Goal: Information Seeking & Learning: Learn about a topic

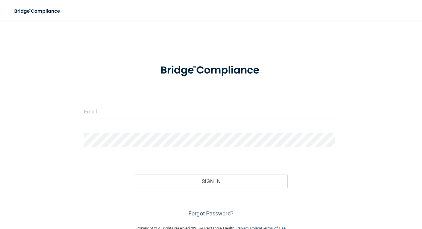
click at [120, 110] on input "email" at bounding box center [211, 111] width 254 height 14
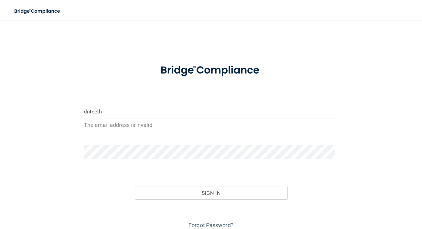
type input "dnteeth"
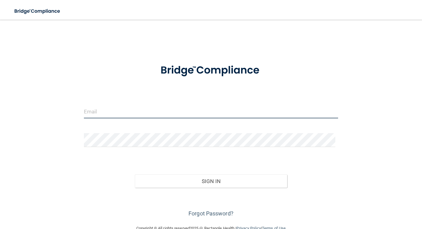
click at [145, 113] on input "email" at bounding box center [211, 111] width 254 height 14
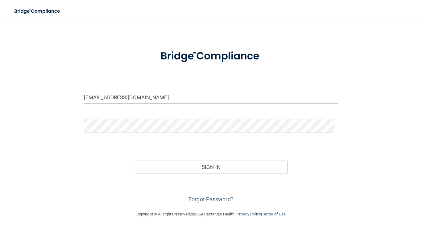
scroll to position [14, 0]
type input "[EMAIL_ADDRESS][DOMAIN_NAME]"
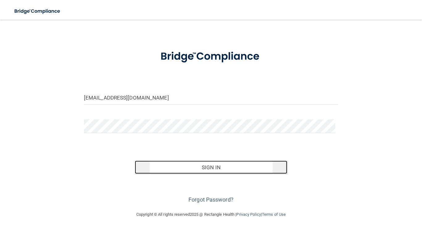
click at [212, 169] on button "Sign In" at bounding box center [211, 168] width 153 height 14
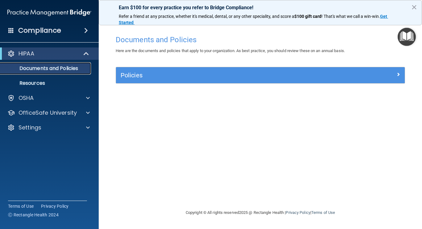
click at [63, 73] on link "Documents and Policies" at bounding box center [42, 68] width 97 height 12
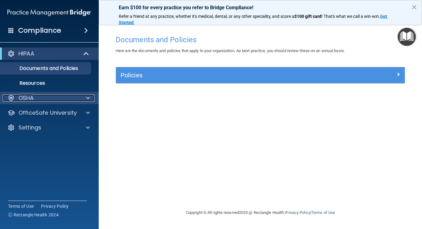
click at [28, 97] on p "OSHA" at bounding box center [25, 97] width 15 height 7
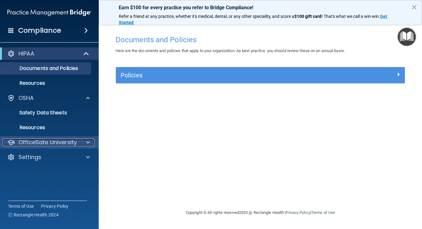
click at [63, 144] on p "OfficeSafe University" at bounding box center [47, 142] width 58 height 7
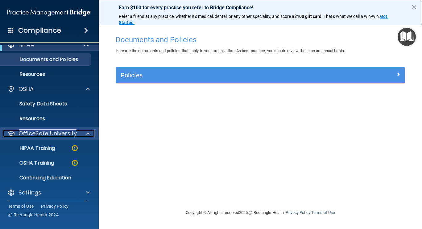
scroll to position [8, 0]
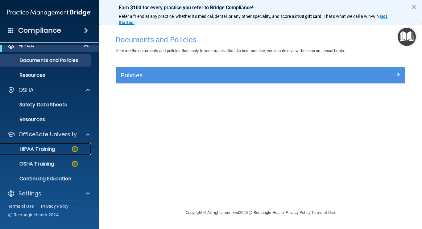
click at [56, 149] on div "HIPAA Training" at bounding box center [46, 149] width 84 height 6
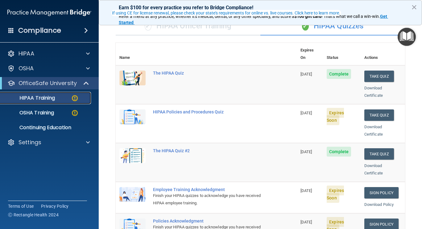
scroll to position [50, 0]
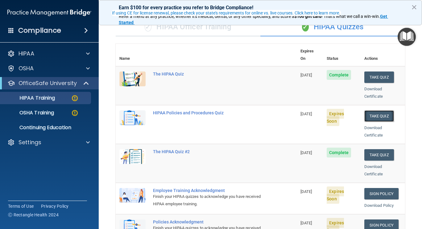
click at [376, 110] on button "Take Quiz" at bounding box center [379, 115] width 30 height 11
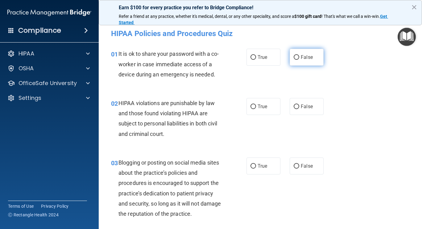
click at [296, 57] on input "False" at bounding box center [296, 57] width 6 height 5
radio input "true"
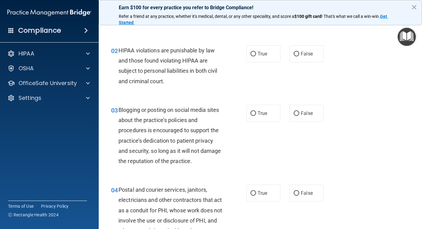
scroll to position [53, 0]
click at [250, 54] on input "True" at bounding box center [253, 53] width 6 height 5
radio input "true"
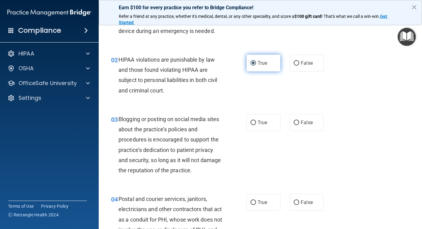
scroll to position [42, 0]
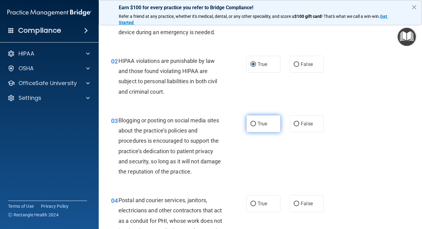
click at [250, 125] on input "True" at bounding box center [253, 124] width 6 height 5
radio input "true"
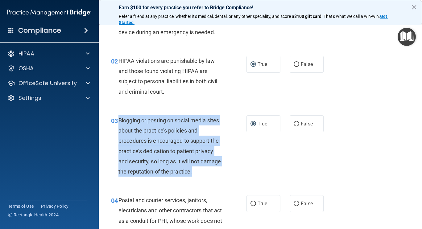
click at [365, 108] on div "03 Blogging or posting on social media sites about the practice’s policies and …" at bounding box center [260, 148] width 308 height 80
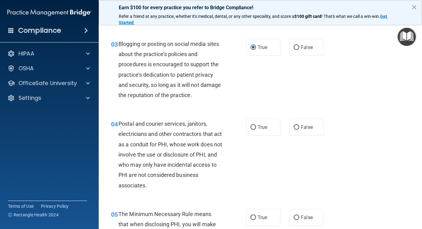
scroll to position [119, 0]
click at [124, 123] on span "Postal and courier services, janitors, electricians and other contractors that …" at bounding box center [170, 154] width 104 height 68
click at [133, 124] on span "Postal and courier services, janitors, electricians and other contractors that …" at bounding box center [170, 154] width 104 height 68
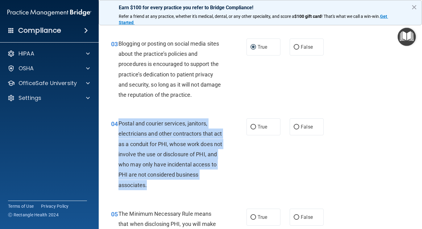
copy span "Postal and courier services, janitors, electricians and other contractors that …"
click at [253, 126] on input "True" at bounding box center [253, 127] width 6 height 5
radio input "true"
click at [251, 180] on div "04 Postal and courier services, janitors, electricians and other contractors th…" at bounding box center [179, 155] width 154 height 75
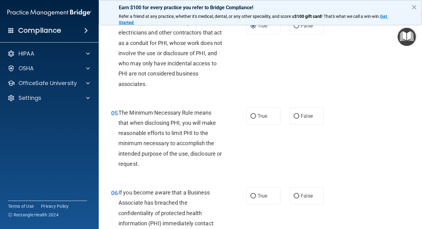
scroll to position [221, 0]
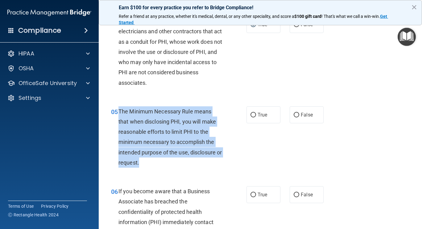
copy span "The Minimum Necessary Rule means that when disclosing PHI, you will make reason…"
click at [258, 150] on div "05 The Minimum Necessary Rule means that when disclosing PHI, you will make rea…" at bounding box center [260, 139] width 308 height 80
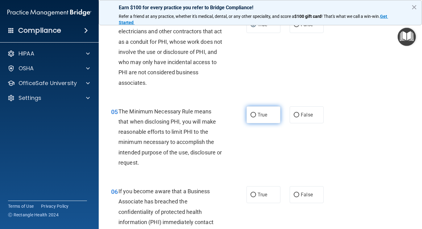
click at [253, 115] on input "True" at bounding box center [253, 115] width 6 height 5
radio input "true"
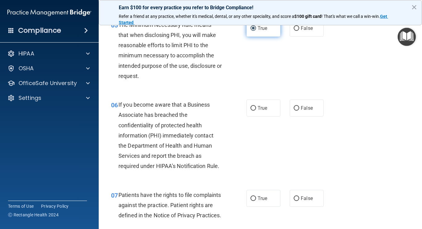
scroll to position [312, 0]
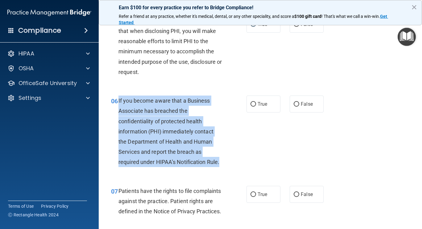
copy span "If you become aware that a Business Associate has breached the confidentiality …"
click at [238, 139] on div "06 If you become aware that a Business Associate has breached the confidentiali…" at bounding box center [179, 133] width 154 height 75
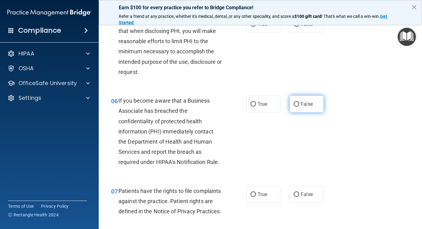
click at [295, 105] on input "False" at bounding box center [296, 104] width 6 height 5
radio input "true"
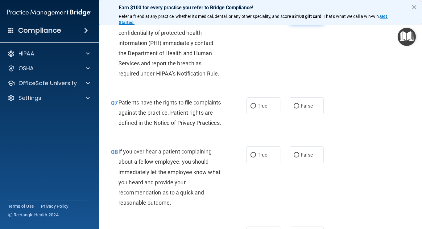
scroll to position [406, 0]
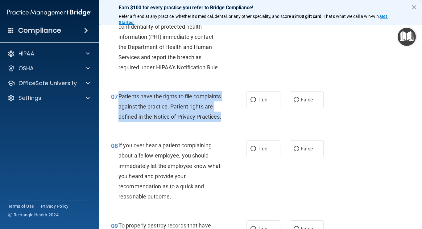
copy span "Patients have the rights to file complaints against the practice. Patient right…"
click at [251, 99] on input "True" at bounding box center [253, 100] width 6 height 5
radio input "true"
click at [243, 133] on div "07 Patients have the rights to file complaints against the practice. Patient ri…" at bounding box center [260, 108] width 308 height 49
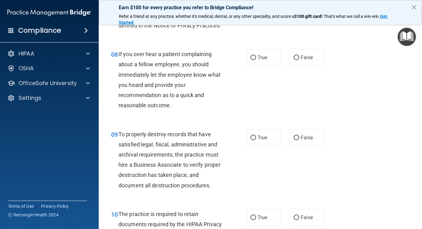
scroll to position [498, 0]
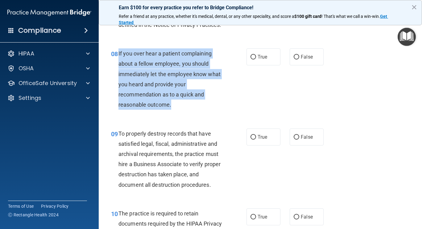
copy span "If you over hear a patient complaining about a fellow employee, you should imme…"
click at [256, 106] on div "08 If you over hear a patient complaining about a fellow employee, you should i…" at bounding box center [260, 81] width 308 height 80
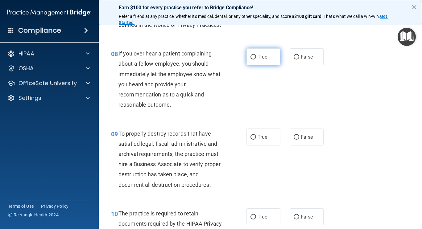
click at [251, 59] on input "True" at bounding box center [253, 57] width 6 height 5
radio input "true"
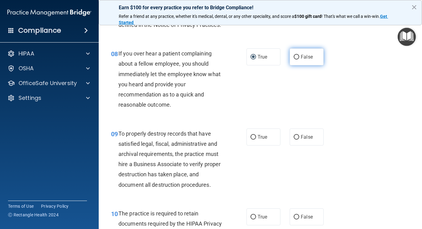
click at [294, 59] on input "False" at bounding box center [296, 57] width 6 height 5
radio input "true"
radio input "false"
click at [357, 106] on div "08 If you over hear a patient complaining about a fellow employee, you should i…" at bounding box center [260, 81] width 308 height 80
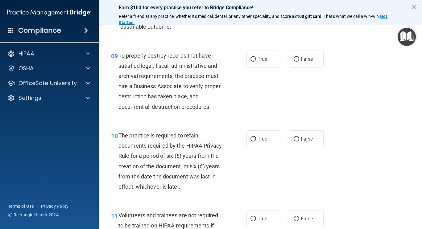
scroll to position [576, 0]
click at [296, 62] on input "False" at bounding box center [296, 59] width 6 height 5
radio input "true"
click at [123, 64] on span "To properly destroy records that have satisfied legal, fiscal, administrative a…" at bounding box center [169, 81] width 102 height 58
click at [124, 59] on div "09 To properly destroy records that have satisfied legal, fiscal, administrativ…" at bounding box center [260, 83] width 308 height 80
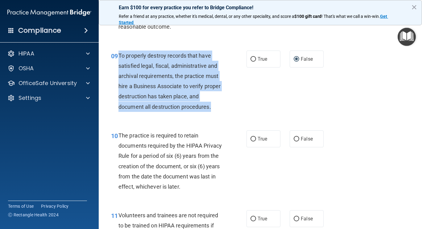
copy span "To properly destroy records that have satisfied legal, fiscal, administrative a…"
click at [244, 110] on div "09 To properly destroy records that have satisfied legal, fiscal, administrativ…" at bounding box center [179, 83] width 154 height 64
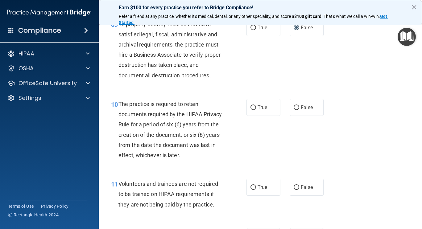
scroll to position [640, 0]
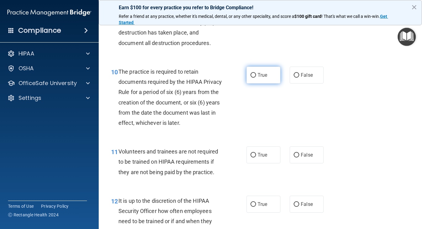
click at [252, 78] on input "True" at bounding box center [253, 75] width 6 height 5
radio input "true"
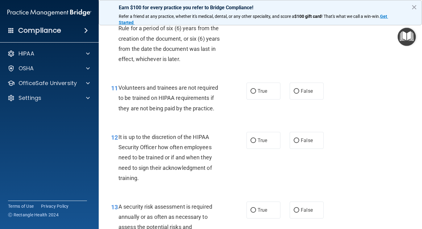
scroll to position [705, 0]
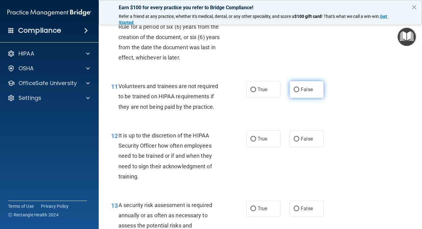
click at [295, 92] on input "False" at bounding box center [296, 90] width 6 height 5
radio input "true"
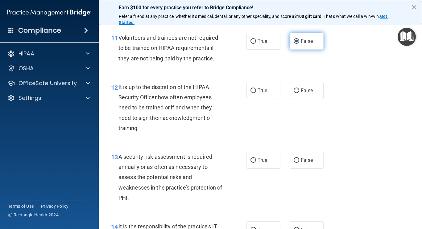
scroll to position [754, 0]
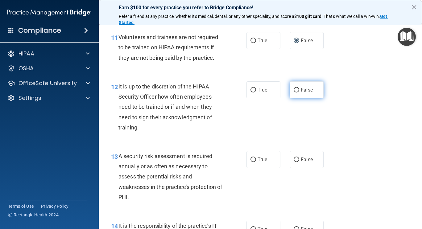
click at [295, 92] on input "False" at bounding box center [296, 90] width 6 height 5
radio input "true"
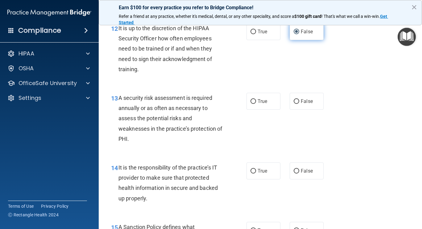
scroll to position [813, 0]
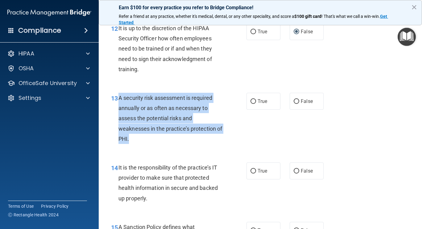
copy span "A security risk assessment is required annually or as often as necessary to ass…"
click at [259, 143] on div "13 A security risk assessment is required annually or as often as necessary to …" at bounding box center [260, 120] width 308 height 70
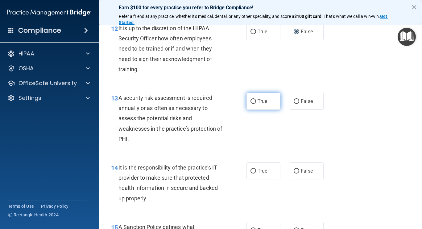
click at [251, 104] on input "True" at bounding box center [253, 101] width 6 height 5
radio input "true"
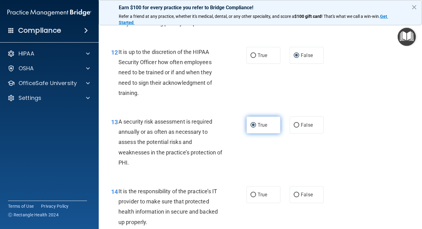
scroll to position [790, 0]
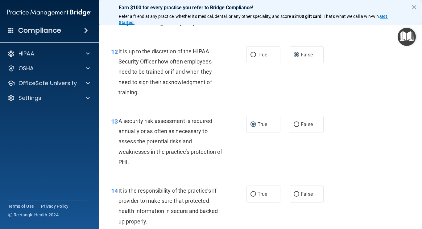
click at [124, 64] on span "It is up to the discretion of the HIPAA Security Officer how often employees ne…" at bounding box center [164, 71] width 93 height 47
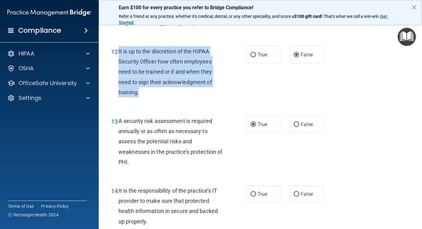
copy span "It is up to the discretion of the HIPAA Security Officer how often employees ne…"
click at [231, 100] on div "12 It is up to the discretion of the HIPAA Security Officer how often employees…" at bounding box center [179, 73] width 154 height 54
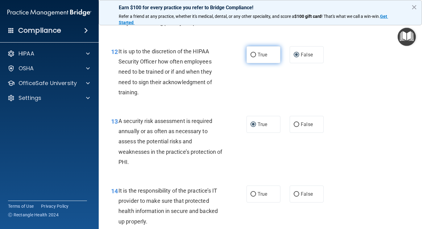
click at [250, 57] on input "True" at bounding box center [253, 55] width 6 height 5
radio input "true"
radio input "false"
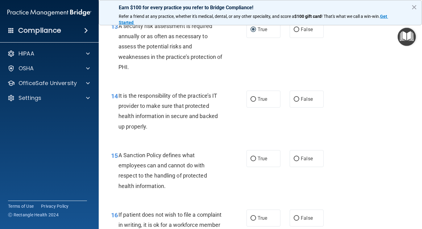
scroll to position [885, 0]
click at [123, 108] on span "It is the responsibility of the practice’s IT provider to make sure that protec…" at bounding box center [167, 110] width 99 height 37
click at [131, 103] on span "It is the responsibility of the practice’s IT provider to make sure that protec…" at bounding box center [167, 110] width 99 height 37
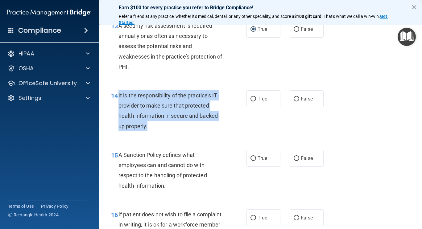
copy span "It is the responsibility of the practice’s IT provider to make sure that protec…"
click at [225, 134] on div "14 It is the responsibility of the practice’s IT provider to make sure that pro…" at bounding box center [179, 112] width 154 height 44
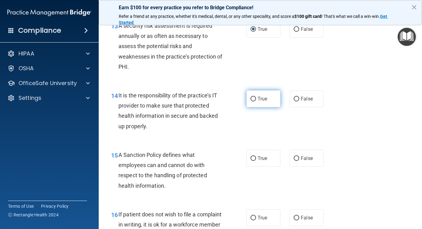
click at [252, 101] on input "True" at bounding box center [253, 99] width 6 height 5
radio input "true"
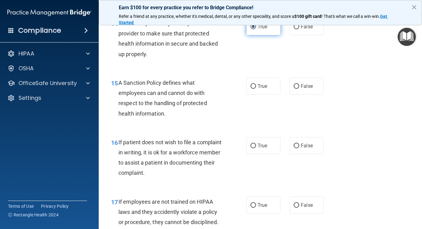
scroll to position [958, 0]
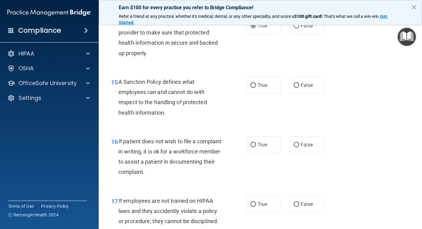
click at [130, 88] on div "A Sanction Policy defines what employees can and cannot do with respect to the …" at bounding box center [172, 97] width 108 height 41
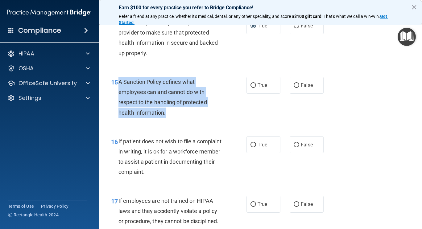
copy span "A Sanction Policy defines what employees can and cannot do with respect to the …"
click at [231, 118] on div "15 A Sanction Policy defines what employees can and cannot do with respect to t…" at bounding box center [179, 99] width 154 height 44
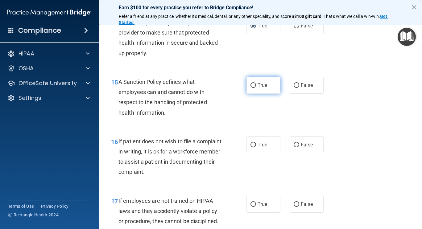
click at [252, 88] on input "True" at bounding box center [253, 85] width 6 height 5
radio input "true"
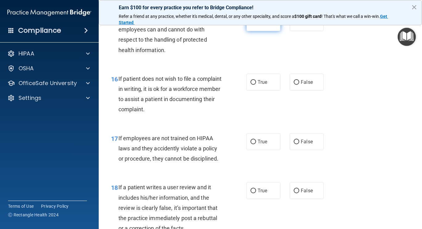
scroll to position [1018, 0]
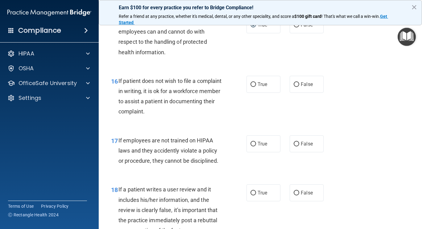
click at [123, 94] on span "If patient does not wish to file a complaint in writing, it is ok for a workfor…" at bounding box center [169, 96] width 103 height 37
click at [124, 89] on span "If patient does not wish to file a complaint in writing, it is ok for a workfor…" at bounding box center [169, 96] width 103 height 37
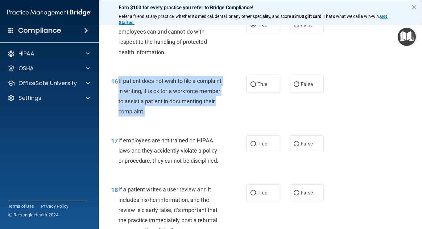
click at [219, 117] on div "If patient does not wish to file a complaint in writing, it is ok for a workfor…" at bounding box center [172, 96] width 108 height 41
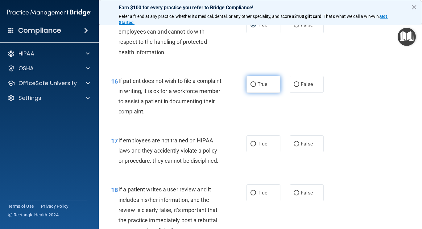
click at [251, 87] on input "True" at bounding box center [253, 84] width 6 height 5
radio input "true"
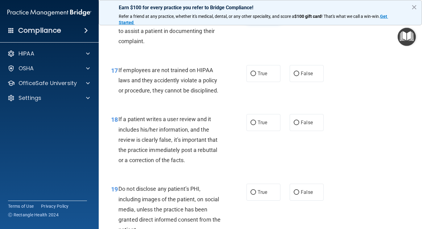
scroll to position [1089, 0]
click at [293, 76] on input "False" at bounding box center [296, 73] width 6 height 5
radio input "true"
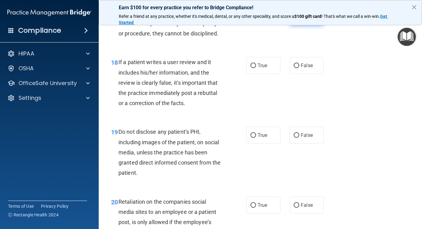
scroll to position [1146, 0]
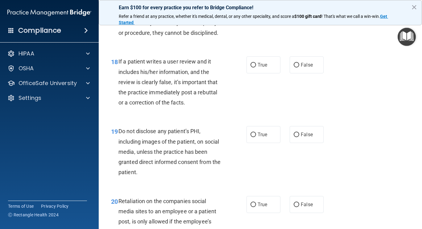
click at [124, 73] on span "If a patient writes a user review and it includes his/her information, and the …" at bounding box center [167, 81] width 99 height 47
click at [127, 71] on span "If a patient writes a user review and it includes his/her information, and the …" at bounding box center [167, 81] width 99 height 47
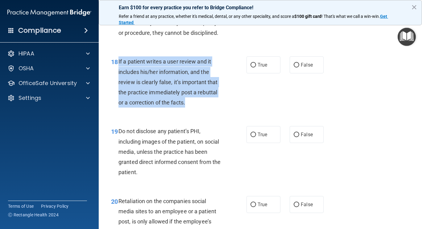
click at [237, 111] on div "18 If a patient writes a user review and it includes his/her information, and t…" at bounding box center [179, 83] width 154 height 54
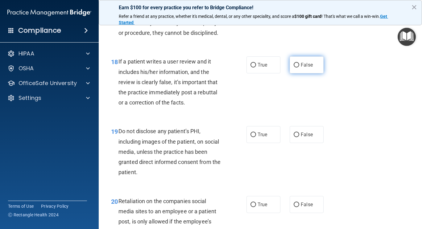
click at [294, 67] on input "False" at bounding box center [296, 65] width 6 height 5
radio input "true"
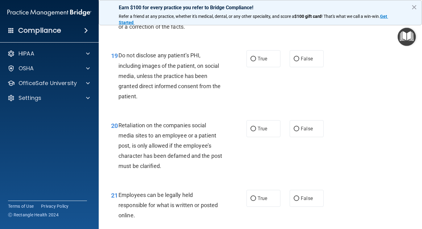
scroll to position [1220, 0]
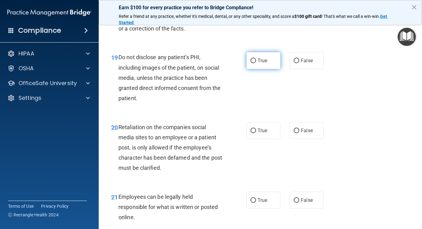
click at [252, 63] on input "True" at bounding box center [253, 61] width 6 height 5
radio input "true"
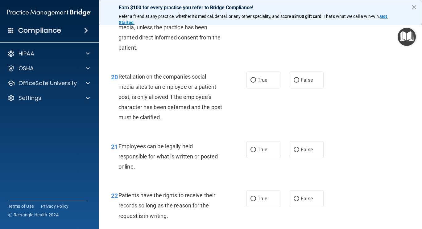
scroll to position [1270, 0]
click at [125, 89] on span "Retaliation on the companies social media sites to an employee or a patient pos…" at bounding box center [170, 97] width 104 height 47
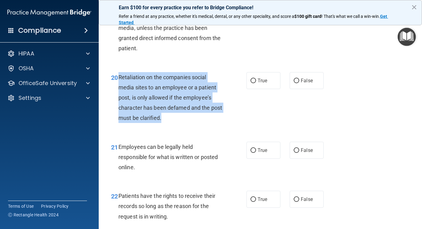
click at [234, 126] on div "20 Retaliation on the companies social media sites to an employee or a patient …" at bounding box center [179, 99] width 154 height 54
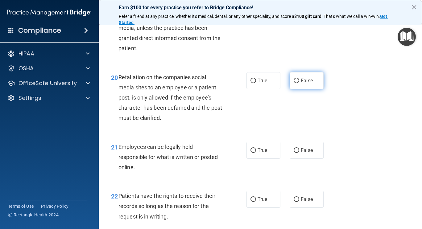
click at [295, 83] on input "False" at bounding box center [296, 81] width 6 height 5
radio input "true"
click at [349, 123] on div "20 Retaliation on the companies social media sites to an employee or a patient …" at bounding box center [260, 99] width 308 height 70
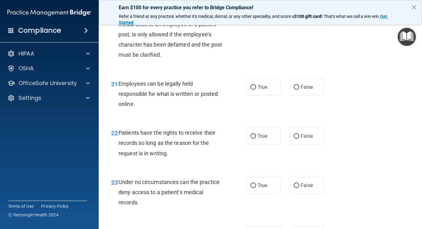
scroll to position [1335, 0]
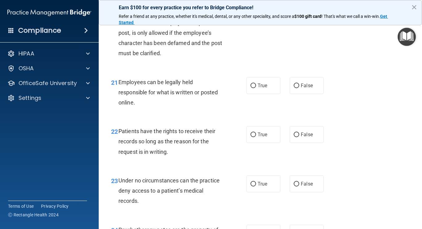
click at [125, 91] on span "Employees can be legally held responsible for what is written or posted online." at bounding box center [167, 92] width 99 height 27
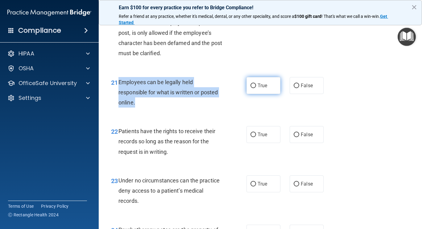
click at [251, 88] on input "True" at bounding box center [253, 86] width 6 height 5
radio input "true"
click at [162, 92] on span "Employees can be legally held responsible for what is written or posted online." at bounding box center [167, 92] width 99 height 27
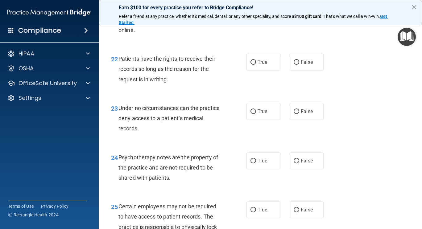
scroll to position [1406, 0]
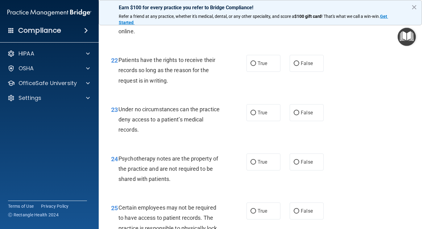
click at [132, 70] on span "Patients have the rights to receive their records so long as the reason for the…" at bounding box center [166, 70] width 97 height 27
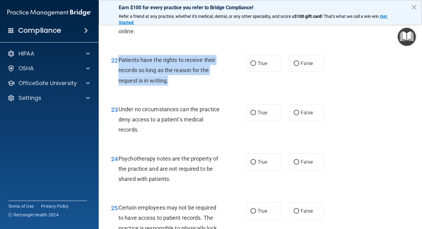
click at [215, 89] on div "22 Patients have the rights to receive their records so long as the reason for …" at bounding box center [179, 72] width 154 height 34
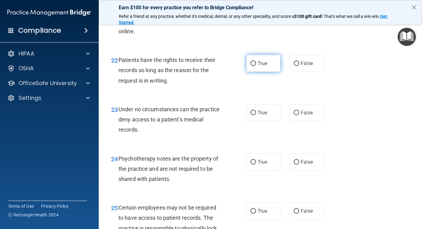
click at [252, 66] on input "True" at bounding box center [253, 63] width 6 height 5
radio input "true"
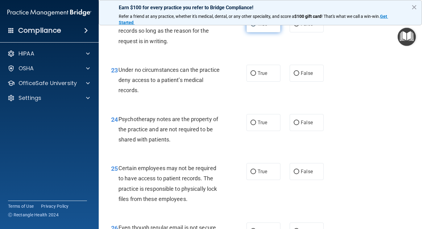
scroll to position [1446, 0]
click at [123, 80] on span "Under no circumstances can the practice deny access to a patient’s medical reco…" at bounding box center [168, 79] width 101 height 27
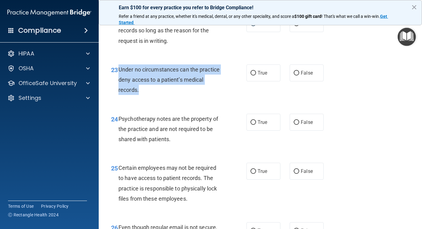
click at [201, 118] on div "24 Psychotherapy notes are the property of the practice and are not required to…" at bounding box center [260, 130] width 308 height 49
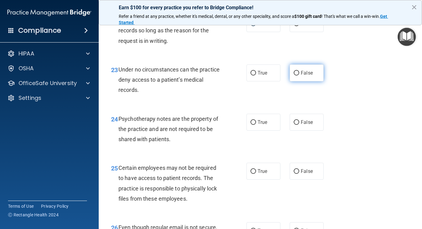
click at [294, 81] on label "False" at bounding box center [306, 72] width 34 height 17
click at [294, 76] on input "False" at bounding box center [296, 73] width 6 height 5
radio input "true"
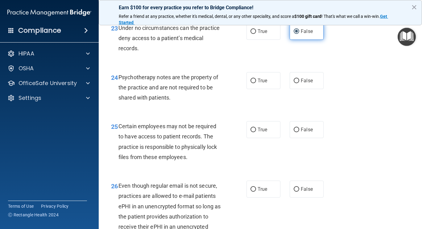
scroll to position [1488, 0]
click at [124, 89] on span "Psychotherapy notes are the property of the practice and are not required to be…" at bounding box center [168, 86] width 100 height 27
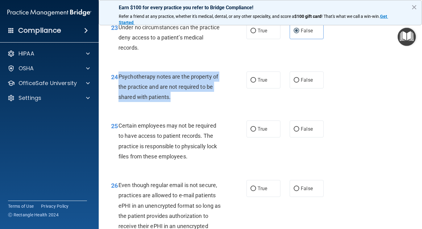
click at [212, 124] on div "25 Certain employees may not be required to have access to patient records. The…" at bounding box center [260, 142] width 308 height 59
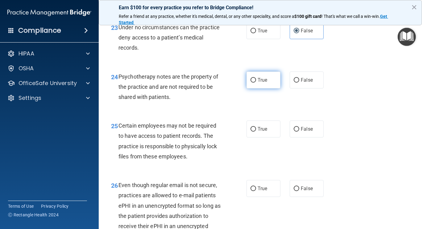
click at [252, 83] on input "True" at bounding box center [253, 80] width 6 height 5
radio input "true"
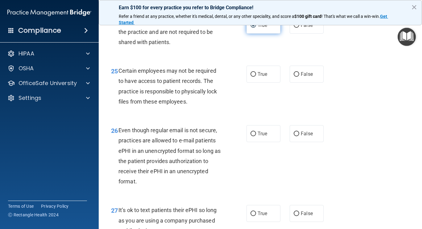
scroll to position [1545, 0]
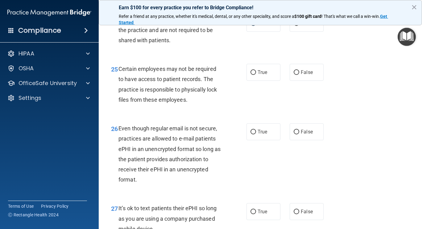
click at [125, 82] on span "Certain employees may not be required to have access to patient records. The pr…" at bounding box center [167, 84] width 98 height 37
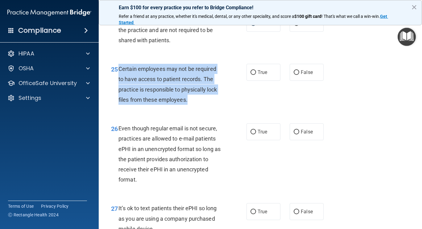
click at [219, 105] on div "Certain employees may not be required to have access to patient records. The pr…" at bounding box center [172, 84] width 108 height 41
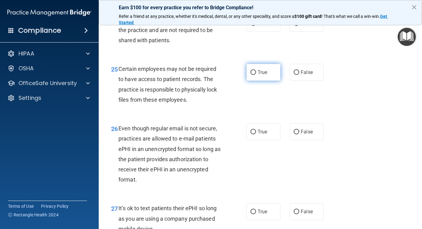
click at [251, 75] on input "True" at bounding box center [253, 72] width 6 height 5
radio input "true"
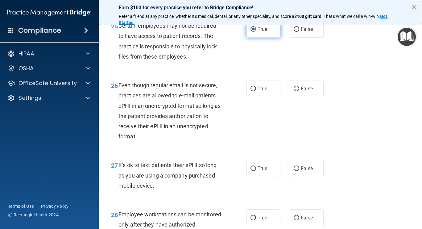
scroll to position [1589, 0]
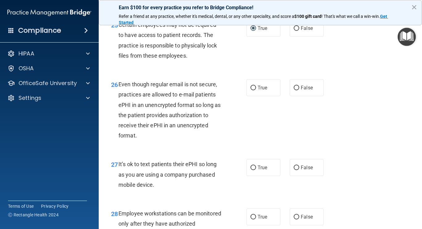
click at [124, 96] on span "Even though regular email is not secure, practices are allowed to e-mail patien…" at bounding box center [169, 110] width 102 height 58
click at [127, 96] on span "Even though regular email is not secure, practices are allowed to e-mail patien…" at bounding box center [169, 110] width 102 height 58
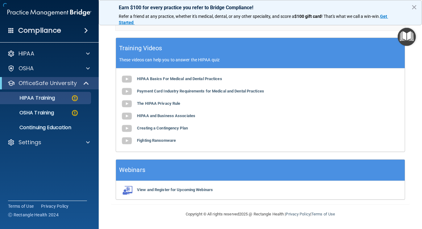
scroll to position [257, 0]
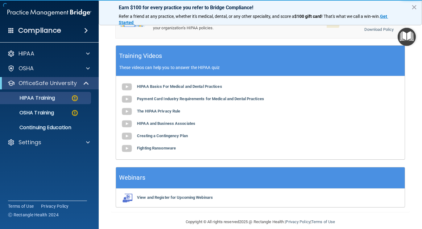
click at [108, 97] on main "Back Choose one path to get your HIPAA Certification ✓ HIPAA Officer Training ✓…" at bounding box center [260, 124] width 323 height 209
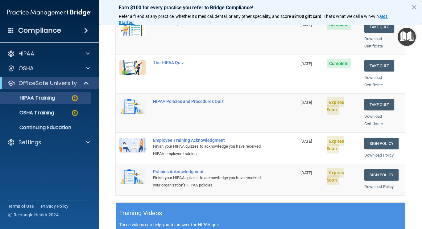
scroll to position [99, 0]
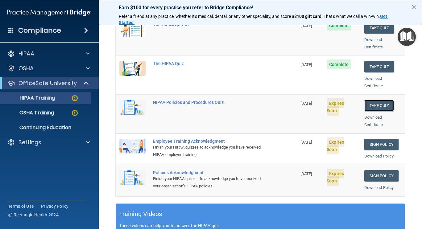
click at [375, 100] on button "Take Quiz" at bounding box center [379, 105] width 30 height 11
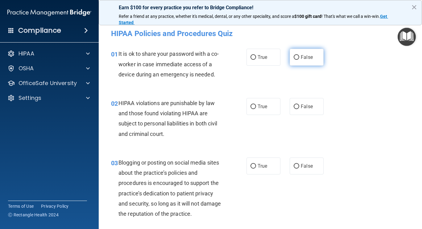
click at [295, 57] on input "False" at bounding box center [296, 57] width 6 height 5
radio input "true"
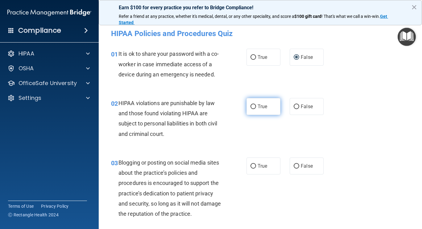
click at [251, 106] on input "True" at bounding box center [253, 106] width 6 height 5
radio input "true"
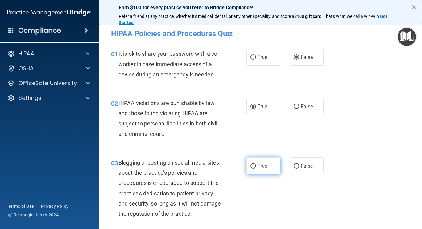
click at [250, 166] on input "True" at bounding box center [253, 166] width 6 height 5
radio input "true"
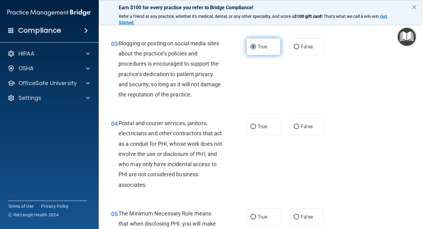
scroll to position [122, 0]
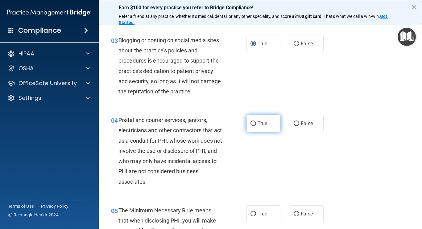
click at [250, 125] on input "True" at bounding box center [253, 123] width 6 height 5
radio input "true"
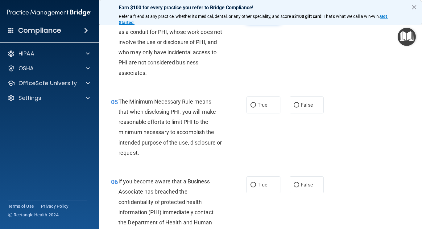
scroll to position [239, 0]
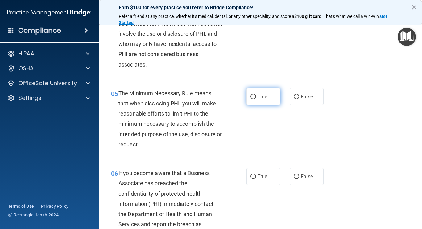
click at [252, 97] on input "True" at bounding box center [253, 97] width 6 height 5
radio input "true"
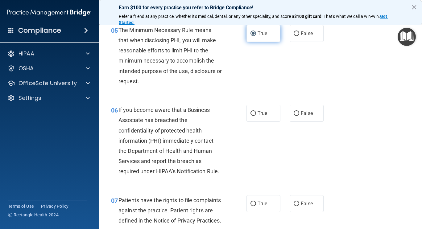
scroll to position [302, 0]
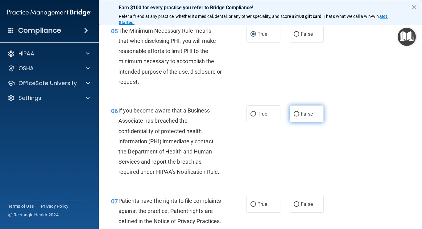
click at [293, 116] on input "False" at bounding box center [296, 114] width 6 height 5
radio input "true"
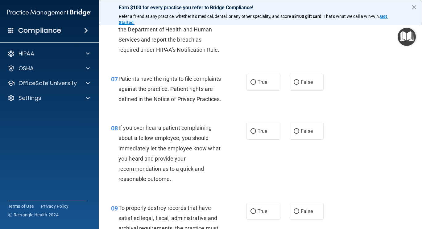
scroll to position [425, 0]
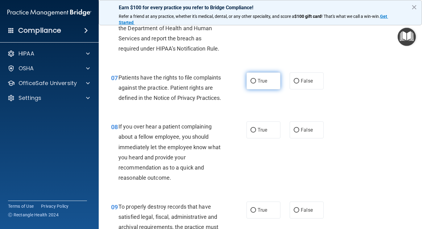
click at [252, 80] on input "True" at bounding box center [253, 81] width 6 height 5
radio input "true"
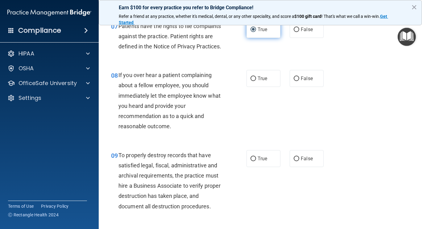
scroll to position [480, 0]
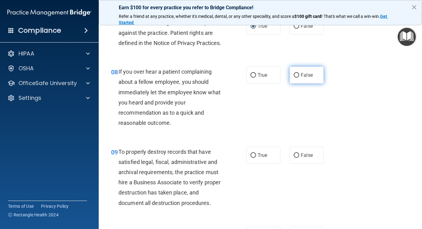
click at [295, 78] on input "False" at bounding box center [296, 75] width 6 height 5
radio input "true"
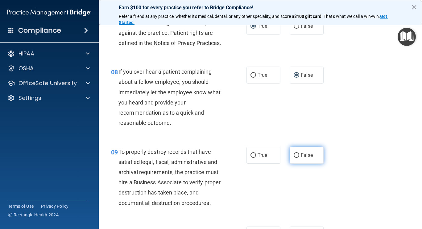
click at [294, 158] on input "False" at bounding box center [296, 155] width 6 height 5
radio input "true"
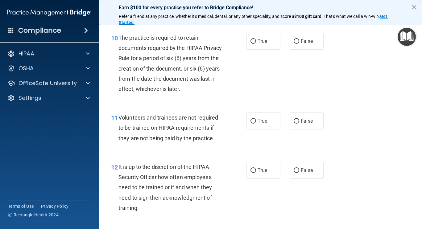
scroll to position [674, 0]
click at [252, 43] on input "True" at bounding box center [253, 41] width 6 height 5
radio input "true"
click at [294, 123] on input "False" at bounding box center [296, 121] width 6 height 5
radio input "true"
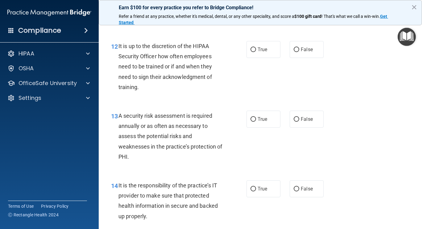
scroll to position [799, 0]
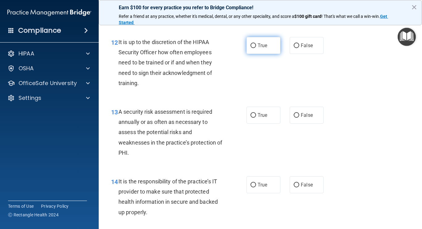
click at [252, 48] on input "True" at bounding box center [253, 45] width 6 height 5
radio input "true"
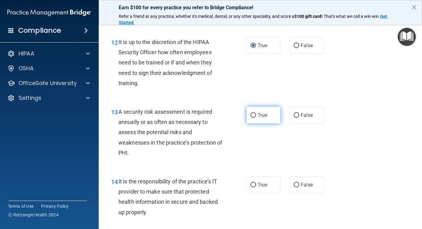
click at [252, 118] on input "True" at bounding box center [253, 115] width 6 height 5
radio input "true"
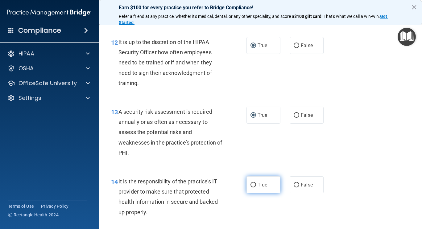
click at [250, 187] on input "True" at bounding box center [253, 185] width 6 height 5
radio input "true"
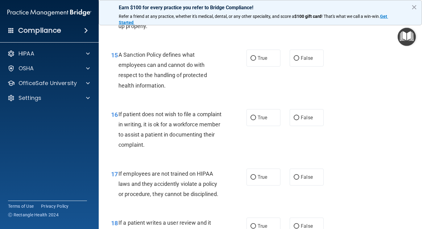
scroll to position [999, 0]
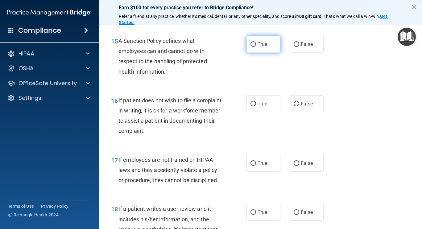
click at [252, 47] on input "True" at bounding box center [253, 44] width 6 height 5
radio input "true"
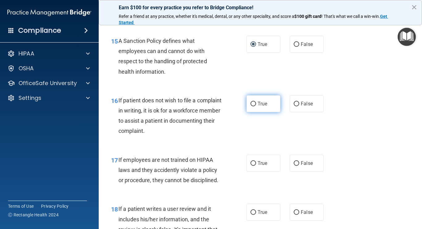
click at [250, 106] on input "True" at bounding box center [253, 104] width 6 height 5
radio input "true"
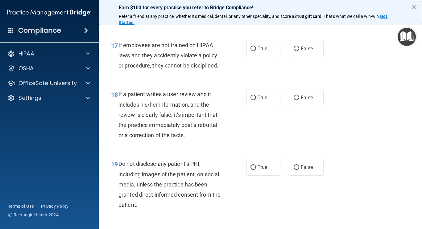
scroll to position [1114, 0]
click at [296, 100] on input "False" at bounding box center [296, 97] width 6 height 5
radio input "true"
click at [296, 51] on input "False" at bounding box center [296, 48] width 6 height 5
radio input "true"
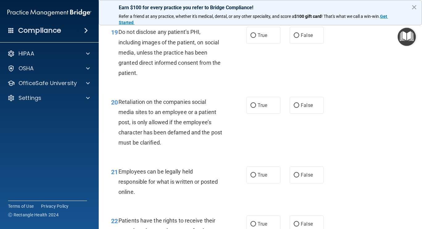
scroll to position [1244, 0]
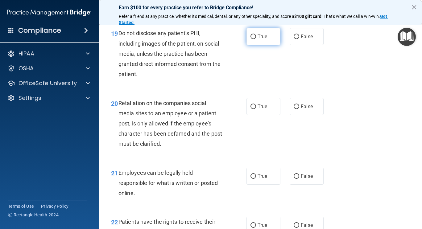
click at [253, 39] on input "True" at bounding box center [253, 37] width 6 height 5
radio input "true"
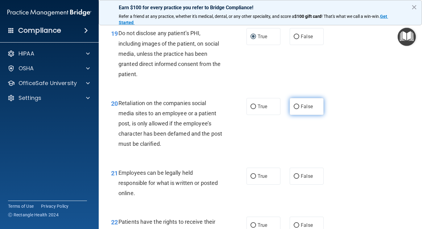
click at [294, 109] on input "False" at bounding box center [296, 106] width 6 height 5
radio input "true"
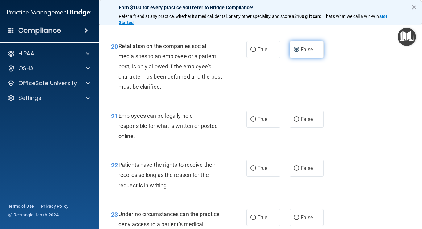
scroll to position [1302, 0]
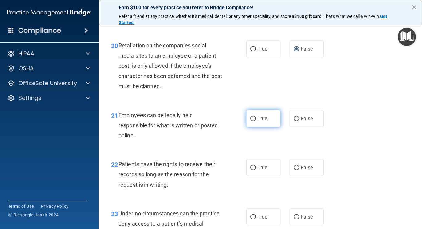
click at [250, 121] on input "True" at bounding box center [253, 118] width 6 height 5
radio input "true"
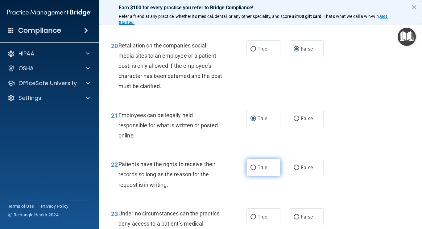
click at [250, 170] on input "True" at bounding box center [253, 167] width 6 height 5
radio input "true"
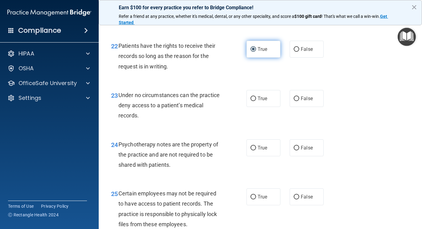
scroll to position [1427, 0]
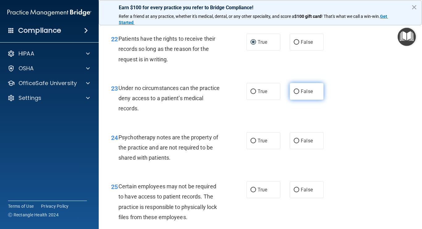
click at [295, 94] on input "False" at bounding box center [296, 91] width 6 height 5
radio input "true"
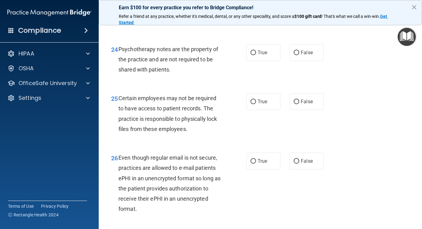
scroll to position [1516, 0]
click at [250, 55] on input "True" at bounding box center [253, 52] width 6 height 5
radio input "true"
click at [251, 104] on input "True" at bounding box center [253, 101] width 6 height 5
radio input "true"
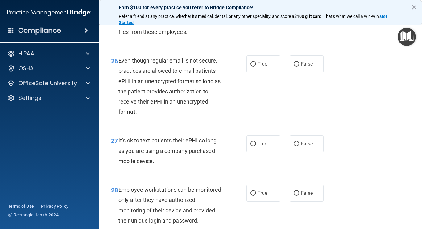
scroll to position [1617, 0]
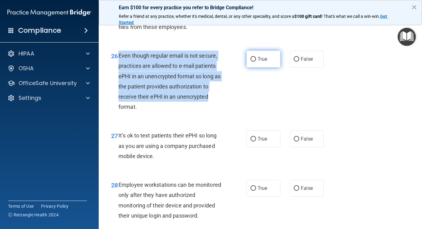
click at [251, 62] on input "True" at bounding box center [253, 59] width 6 height 5
radio input "true"
click at [240, 112] on div "26 Even though regular email is not secure, practices are allowed to e-mail pat…" at bounding box center [179, 83] width 154 height 64
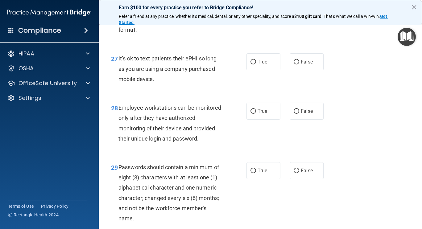
scroll to position [1713, 0]
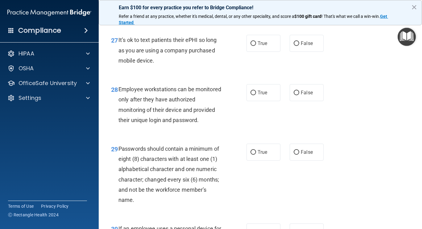
click at [123, 49] on span "It’s ok to text patients their ePHI so long as you are using a company purchase…" at bounding box center [167, 50] width 98 height 27
click at [252, 46] on input "True" at bounding box center [253, 43] width 6 height 5
radio input "true"
click at [206, 66] on div "It’s ok to text patients their ePHI so long as you are using a company purchase…" at bounding box center [172, 50] width 108 height 31
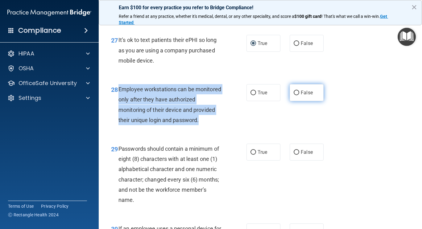
click at [293, 95] on input "False" at bounding box center [296, 93] width 6 height 5
radio input "true"
click at [186, 119] on span "Employee workstations can be monitored only after they have authorized monitori…" at bounding box center [169, 104] width 103 height 37
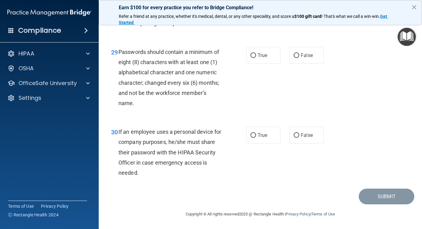
scroll to position [1811, 0]
click at [125, 72] on span "Passwords should contain a minimum of eight (8) characters with at least one (1…" at bounding box center [168, 78] width 100 height 58
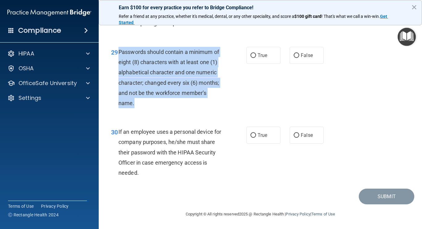
click at [235, 106] on div "29 Passwords should contain a minimum of eight (8) characters with at least one…" at bounding box center [179, 79] width 154 height 64
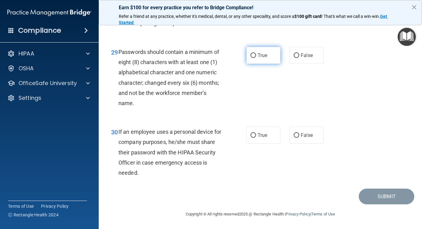
click at [250, 58] on input "True" at bounding box center [253, 55] width 6 height 5
radio input "true"
click at [125, 136] on div "If an employee uses a personal device for company purposes, he/she must share t…" at bounding box center [172, 152] width 108 height 51
click at [124, 131] on span "If an employee uses a personal device for company purposes, he/she must share t…" at bounding box center [169, 152] width 103 height 47
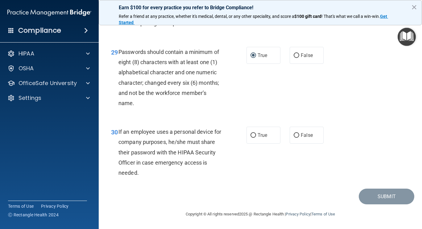
click at [129, 160] on span "If an employee uses a personal device for company purposes, he/she must share t…" at bounding box center [169, 152] width 103 height 47
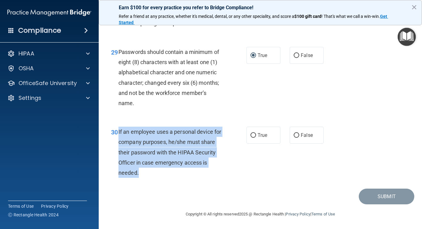
click at [219, 171] on div "If an employee uses a personal device for company purposes, he/she must share t…" at bounding box center [172, 152] width 108 height 51
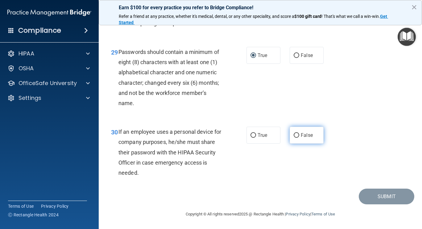
click at [294, 137] on input "False" at bounding box center [296, 135] width 6 height 5
radio input "true"
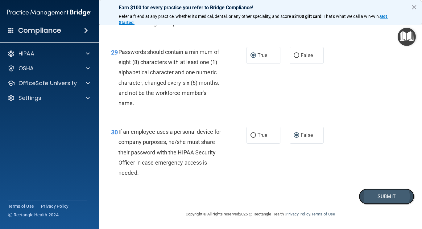
click at [380, 201] on button "Submit" at bounding box center [385, 197] width 55 height 16
click at [379, 199] on button "Submit" at bounding box center [385, 197] width 55 height 16
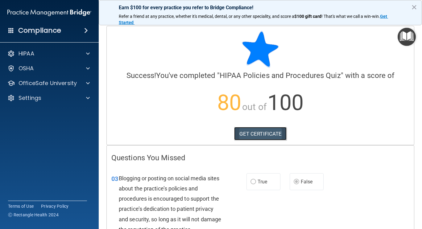
click at [262, 132] on link "GET CERTIFICATE" at bounding box center [260, 134] width 53 height 14
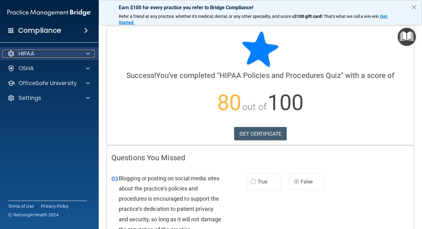
click at [92, 55] on div at bounding box center [86, 53] width 15 height 7
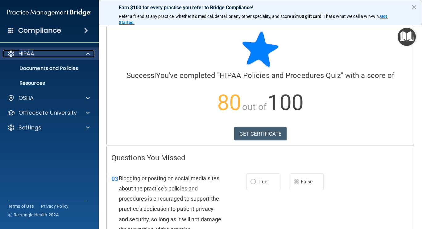
click at [92, 51] on div at bounding box center [86, 53] width 15 height 7
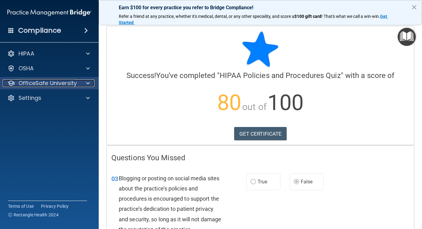
click at [88, 83] on span at bounding box center [88, 83] width 4 height 7
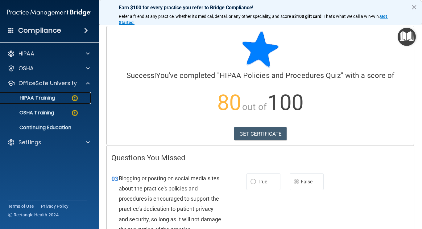
click at [75, 96] on img at bounding box center [75, 98] width 8 height 8
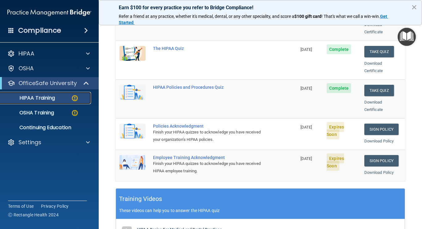
scroll to position [114, 0]
click at [376, 124] on link "Sign Policy" at bounding box center [381, 129] width 34 height 11
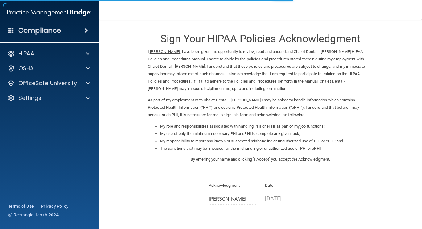
scroll to position [53, 0]
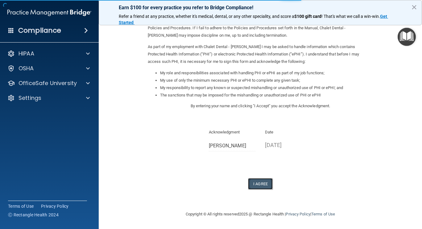
click at [258, 186] on button "I Agree" at bounding box center [260, 183] width 25 height 11
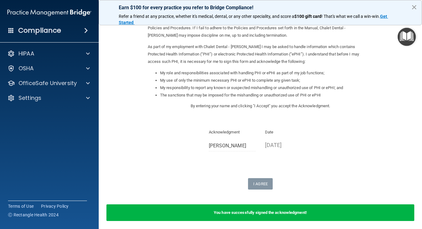
click at [413, 7] on button "×" at bounding box center [414, 7] width 6 height 10
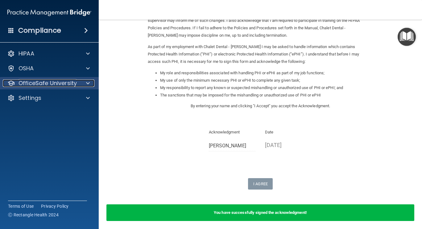
click at [93, 84] on div at bounding box center [86, 83] width 15 height 7
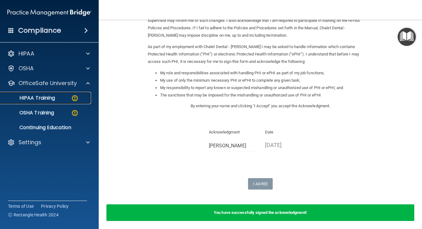
click at [45, 98] on p "HIPAA Training" at bounding box center [29, 98] width 51 height 6
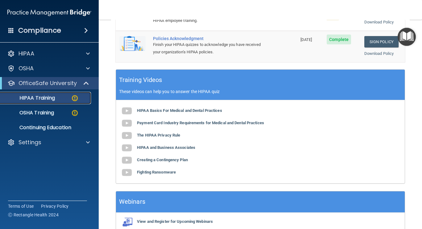
scroll to position [257, 0]
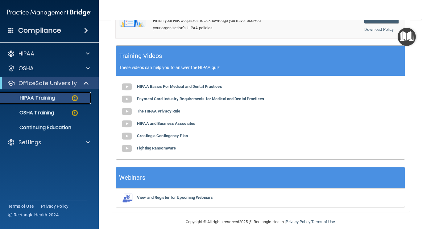
click at [78, 99] on img at bounding box center [75, 98] width 8 height 8
click at [52, 115] on p "OSHA Training" at bounding box center [29, 113] width 50 height 6
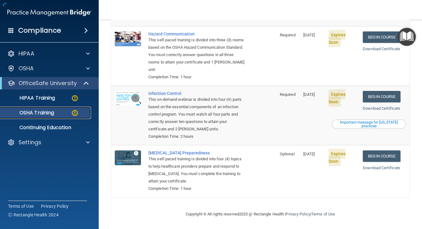
scroll to position [129, 0]
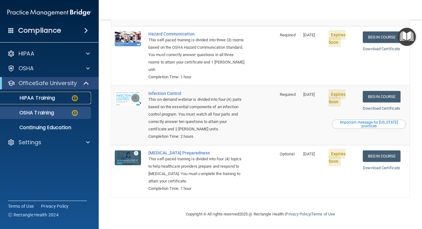
click at [77, 99] on img at bounding box center [75, 98] width 8 height 8
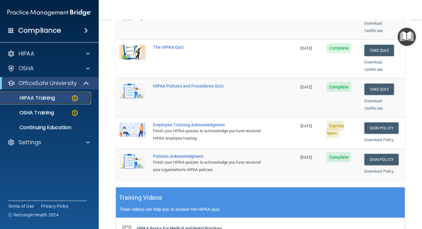
scroll to position [115, 0]
click at [379, 122] on link "Sign Policy" at bounding box center [381, 127] width 34 height 11
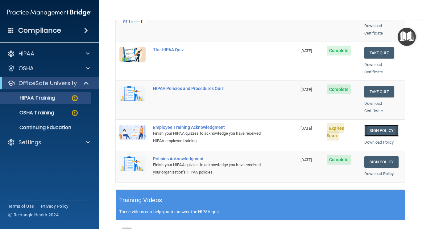
scroll to position [113, 0]
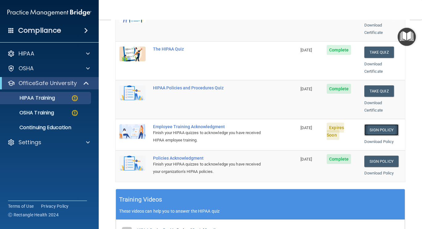
click at [377, 124] on link "Sign Policy" at bounding box center [381, 129] width 34 height 11
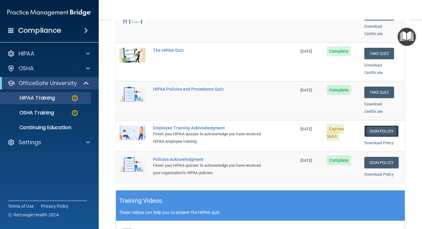
scroll to position [112, 0]
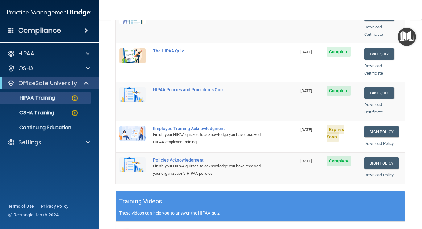
click at [196, 126] on div "Employee Training Acknowledgment" at bounding box center [209, 128] width 113 height 5
click at [171, 126] on div "Employee Training Acknowledgment" at bounding box center [209, 128] width 113 height 5
click at [190, 131] on div "Finish your HIPAA quizzes to acknowledge you have received HIPAA employee train…" at bounding box center [209, 138] width 113 height 15
click at [180, 138] on div "Finish your HIPAA quizzes to acknowledge you have received HIPAA employee train…" at bounding box center [209, 138] width 113 height 15
click at [137, 129] on img at bounding box center [132, 133] width 26 height 15
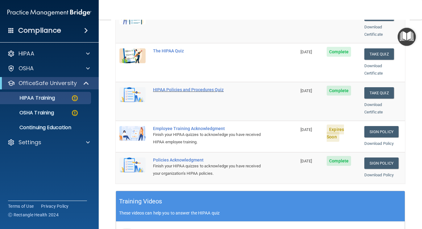
click at [183, 87] on div "HIPAA Policies and Procedures Quiz" at bounding box center [209, 89] width 113 height 5
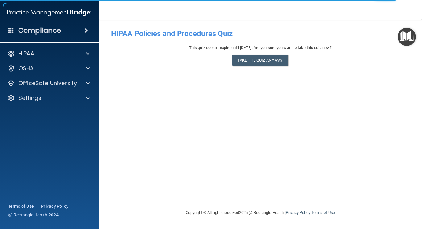
click at [193, 141] on div "- HIPAA Policies and Procedures Quiz This quiz doesn’t expire until 09/16/2026.…" at bounding box center [260, 114] width 298 height 177
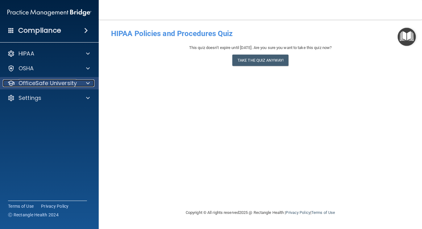
click at [88, 83] on span at bounding box center [88, 83] width 4 height 7
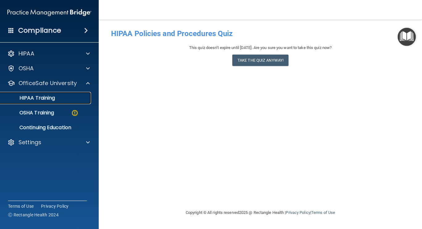
click at [51, 96] on p "HIPAA Training" at bounding box center [29, 98] width 51 height 6
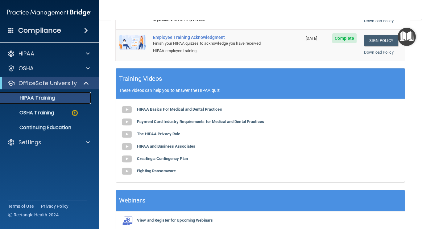
scroll to position [257, 0]
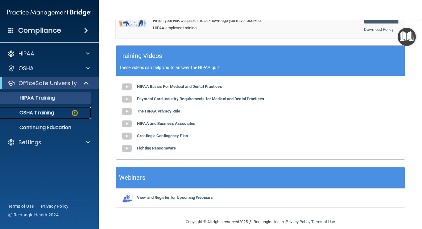
click at [76, 116] on img at bounding box center [75, 113] width 8 height 8
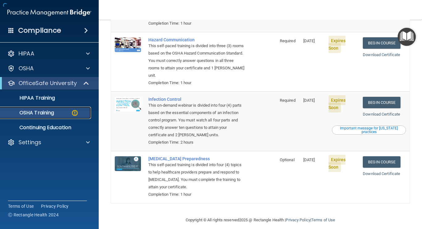
scroll to position [129, 0]
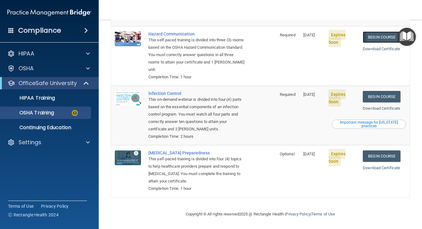
click at [368, 37] on link "Begin Course" at bounding box center [381, 36] width 38 height 11
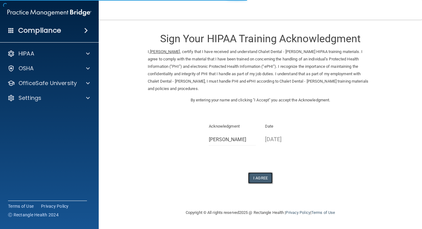
click at [259, 178] on button "I Agree" at bounding box center [260, 177] width 25 height 11
click at [255, 183] on button "I Agree" at bounding box center [260, 177] width 25 height 11
click at [261, 179] on button "I Agree" at bounding box center [260, 177] width 25 height 11
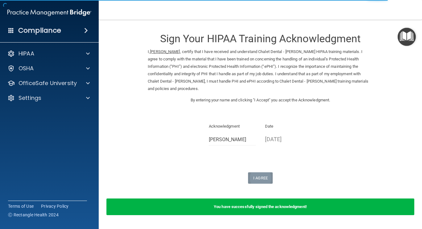
scroll to position [0, 0]
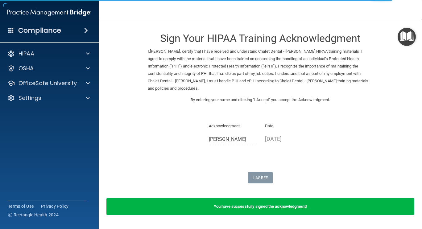
click at [291, 171] on div "Sign Your HIPAA Training Acknowledgment I, [PERSON_NAME] , certify that I have …" at bounding box center [260, 105] width 225 height 158
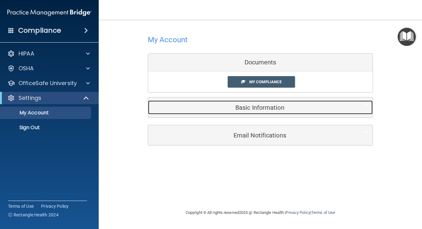
click at [260, 109] on h5 "Basic Information" at bounding box center [251, 107] width 196 height 7
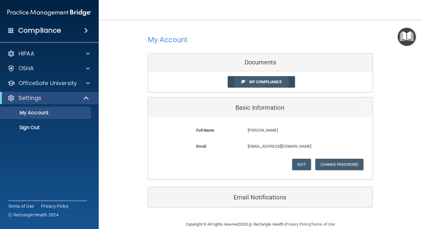
click at [264, 82] on span "My Compliance" at bounding box center [265, 82] width 32 height 5
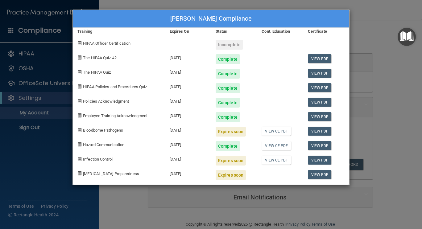
click at [231, 132] on div "Expires soon" at bounding box center [230, 132] width 30 height 10
click at [392, 88] on div "Denise Nelson's Compliance Training Expires On Status Cont. Education Certifica…" at bounding box center [211, 114] width 422 height 229
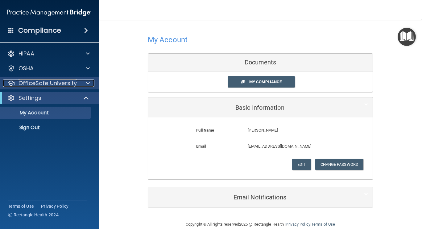
click at [88, 85] on span at bounding box center [88, 83] width 4 height 7
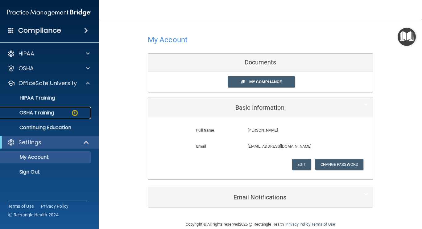
click at [56, 115] on div "OSHA Training" at bounding box center [46, 113] width 84 height 6
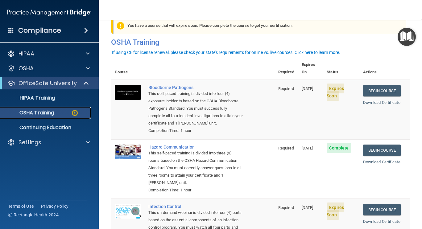
scroll to position [12, 0]
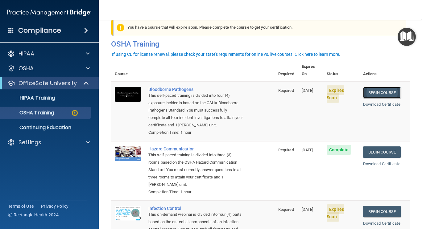
click at [375, 87] on link "Begin Course" at bounding box center [382, 92] width 38 height 11
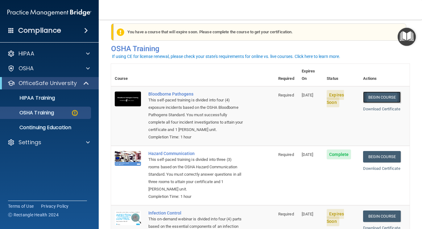
scroll to position [0, 0]
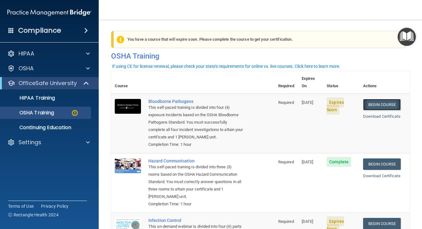
click at [381, 99] on link "Begin Course" at bounding box center [382, 104] width 38 height 11
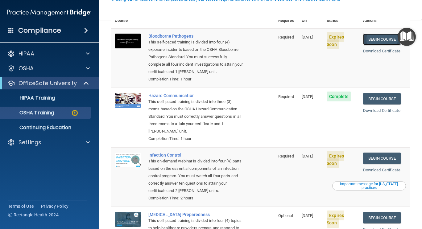
scroll to position [68, 0]
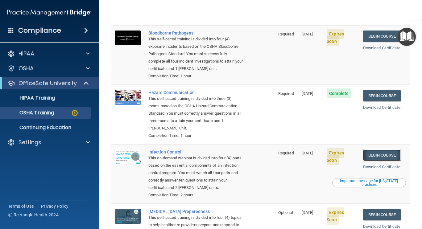
click at [390, 157] on link "Begin Course" at bounding box center [382, 154] width 38 height 11
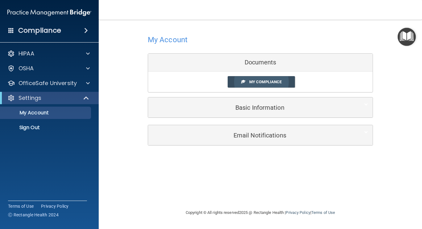
click at [272, 83] on span "My Compliance" at bounding box center [265, 82] width 32 height 5
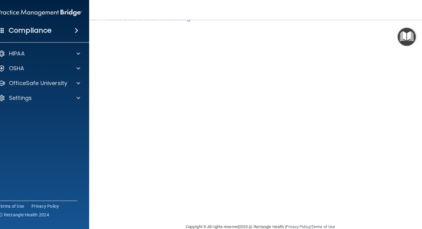
scroll to position [35, 0]
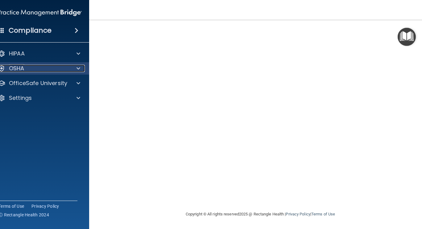
click at [42, 69] on div "OSHA" at bounding box center [31, 68] width 76 height 7
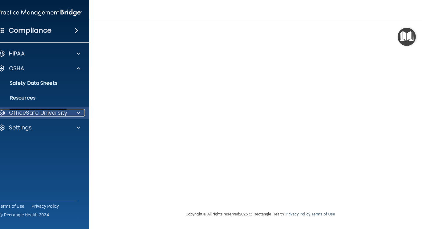
click at [41, 113] on p "OfficeSafe University" at bounding box center [38, 112] width 58 height 7
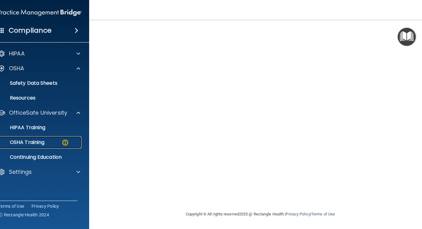
click at [31, 143] on p "OSHA Training" at bounding box center [19, 142] width 50 height 6
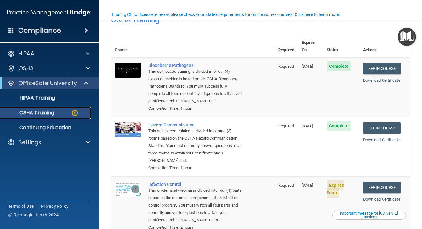
scroll to position [129, 0]
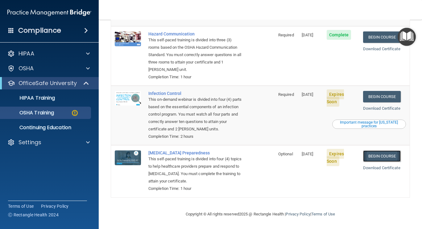
click at [378, 155] on link "Begin Course" at bounding box center [382, 155] width 38 height 11
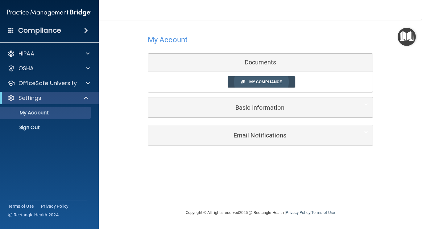
click at [252, 81] on span "My Compliance" at bounding box center [265, 82] width 32 height 5
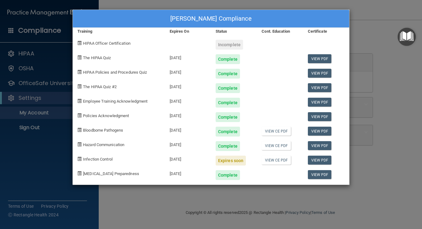
click at [364, 37] on div "[PERSON_NAME] Compliance Training Expires On Status Cont. Education Certificate…" at bounding box center [211, 114] width 422 height 229
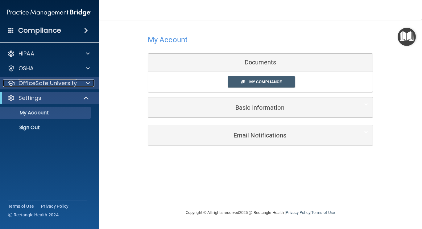
click at [36, 80] on p "OfficeSafe University" at bounding box center [47, 83] width 58 height 7
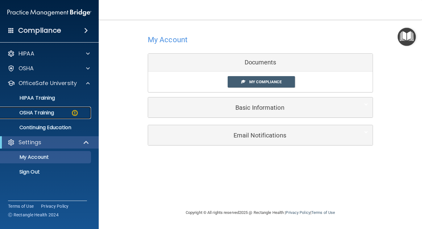
click at [32, 113] on p "OSHA Training" at bounding box center [29, 113] width 50 height 6
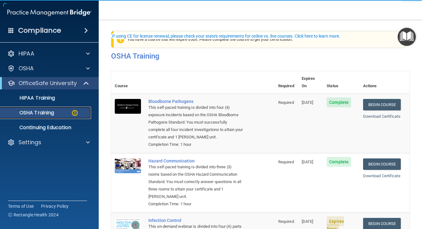
scroll to position [92, 0]
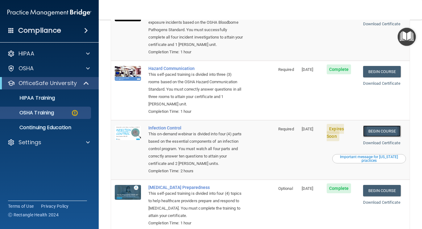
click at [377, 130] on link "Begin Course" at bounding box center [382, 130] width 38 height 11
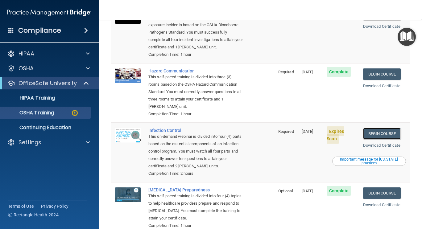
scroll to position [0, 0]
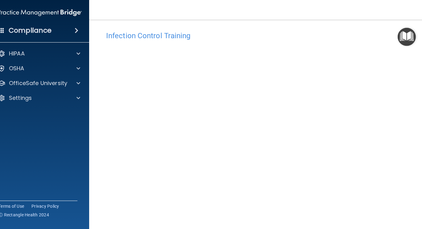
scroll to position [35, 0]
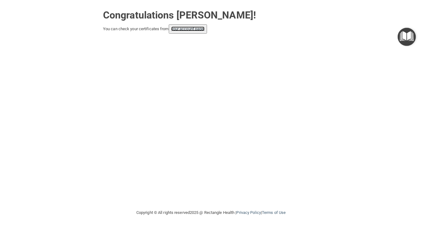
click at [188, 28] on link "your account page!" at bounding box center [188, 29] width 34 height 5
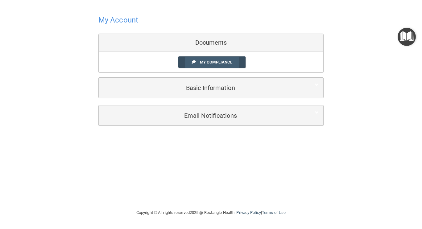
click at [203, 60] on span "My Compliance" at bounding box center [216, 62] width 32 height 5
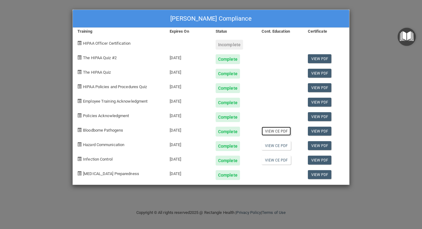
click at [279, 132] on link "View CE PDF" at bounding box center [275, 131] width 29 height 9
click at [277, 146] on link "View CE PDF" at bounding box center [275, 145] width 29 height 9
click at [273, 160] on link "View CE PDF" at bounding box center [275, 160] width 29 height 9
click at [104, 44] on span "HIPAA Officer Certification" at bounding box center [106, 43] width 47 height 5
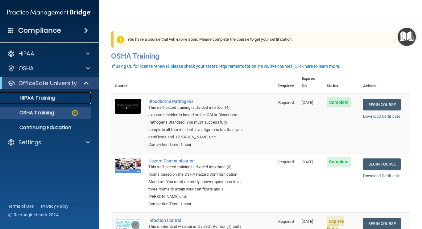
click at [56, 99] on div "HIPAA Training" at bounding box center [46, 98] width 84 height 6
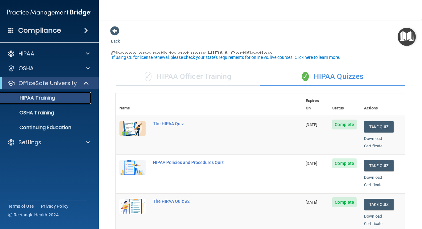
scroll to position [92, 0]
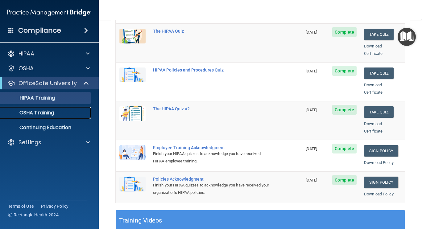
click at [26, 112] on p "OSHA Training" at bounding box center [29, 113] width 50 height 6
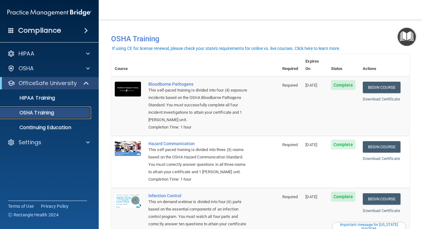
scroll to position [104, 0]
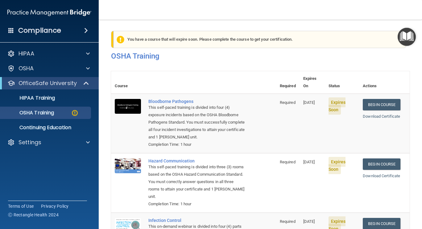
scroll to position [129, 0]
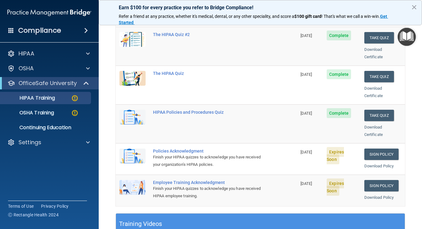
scroll to position [83, 0]
